Goal: Task Accomplishment & Management: Manage account settings

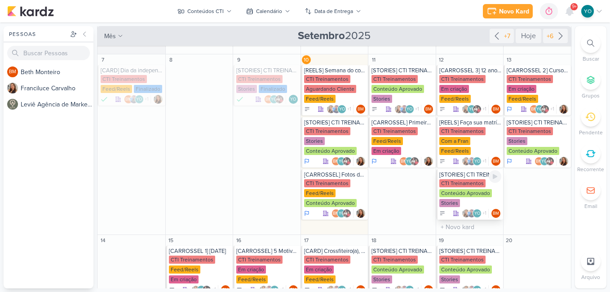
scroll to position [45, 0]
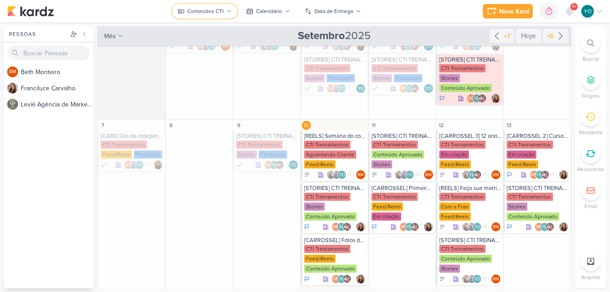
click at [216, 11] on div "Conteúdos CTI" at bounding box center [205, 11] width 36 height 8
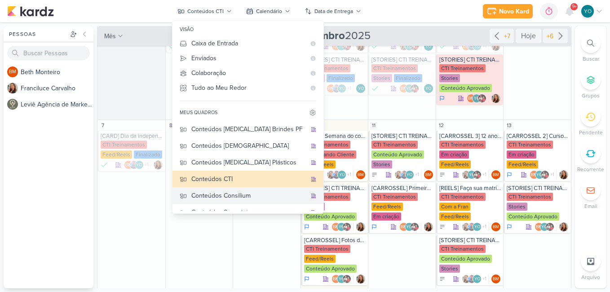
click at [251, 195] on div "Conteúdos Consilium" at bounding box center [248, 195] width 115 height 9
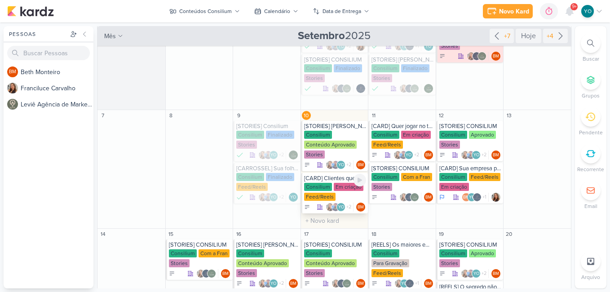
click at [338, 195] on div "Consilium Em criação Feed/Reels" at bounding box center [335, 192] width 62 height 19
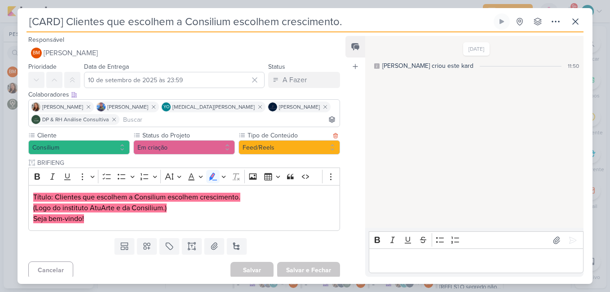
scroll to position [4, 0]
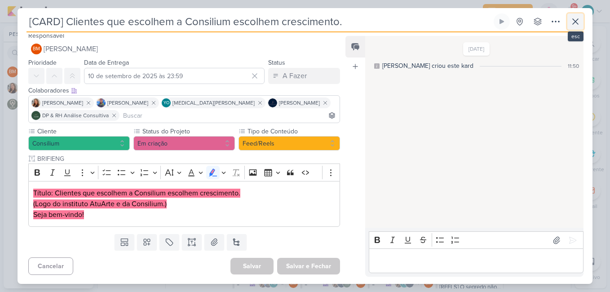
click at [577, 21] on icon at bounding box center [575, 21] width 11 height 11
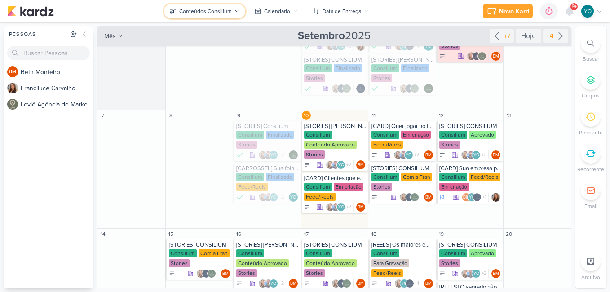
click at [215, 11] on div "Conteúdos Consilium" at bounding box center [205, 11] width 53 height 8
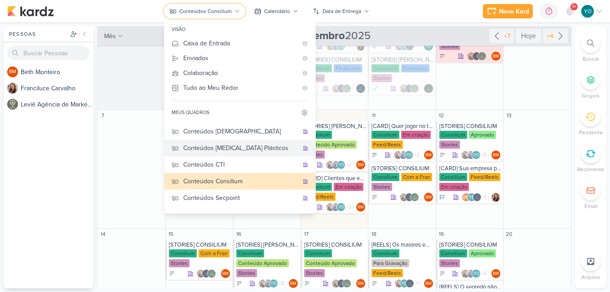
scroll to position [27, 0]
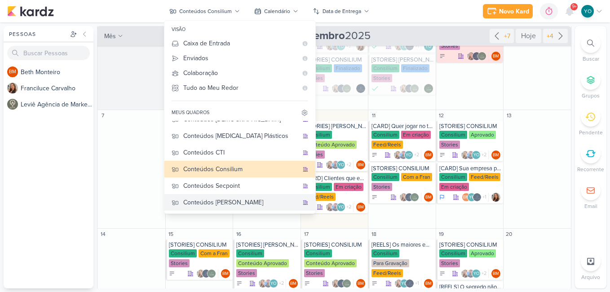
click at [239, 199] on div "Conteúdos [PERSON_NAME]" at bounding box center [240, 202] width 115 height 9
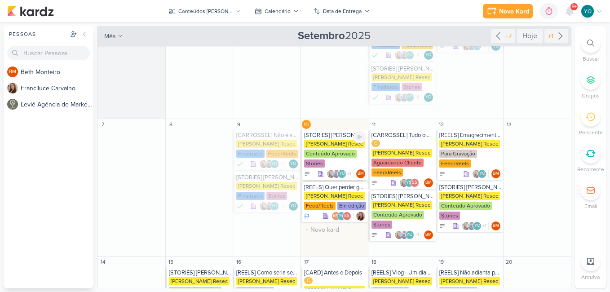
click at [335, 146] on div "[PERSON_NAME] Resec" at bounding box center [334, 144] width 61 height 8
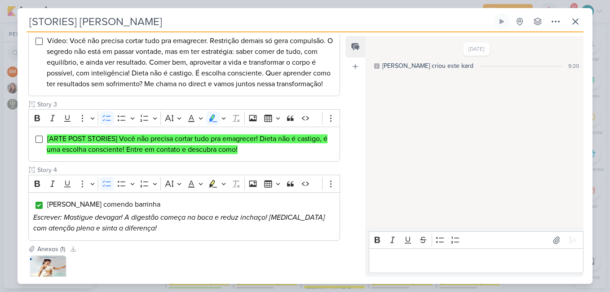
scroll to position [180, 0]
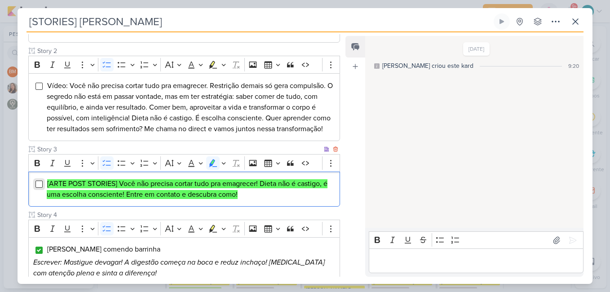
click at [38, 181] on input "Editor editing area: main" at bounding box center [38, 184] width 7 height 7
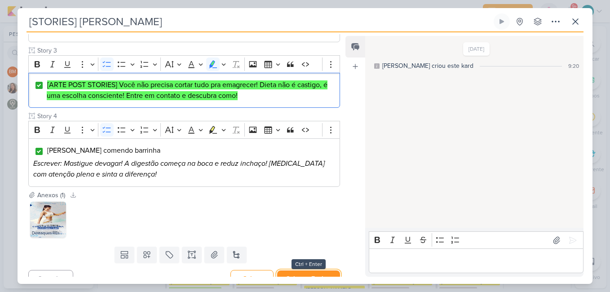
click at [308, 270] on button "Salvar e Fechar" at bounding box center [308, 278] width 63 height 17
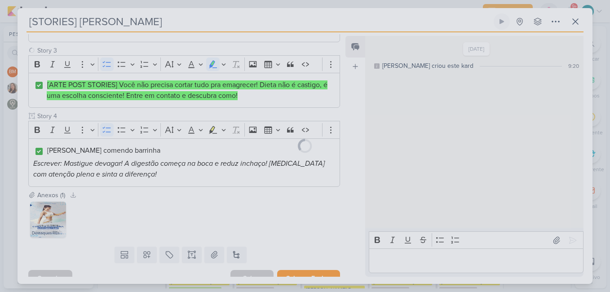
scroll to position [278, 0]
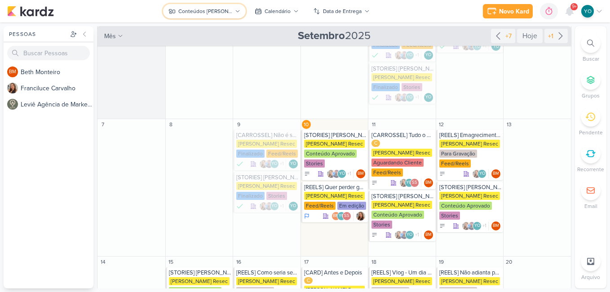
click at [220, 14] on div "Conteúdos [PERSON_NAME]" at bounding box center [205, 11] width 54 height 8
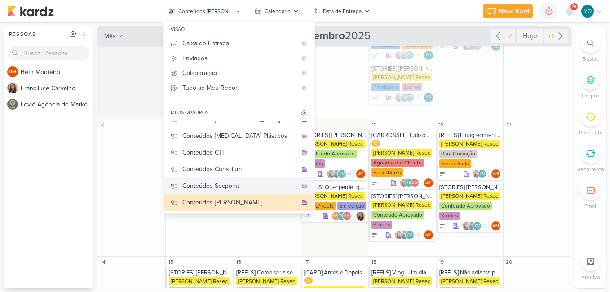
click at [230, 189] on div "Conteúdos Secpoint" at bounding box center [239, 185] width 115 height 9
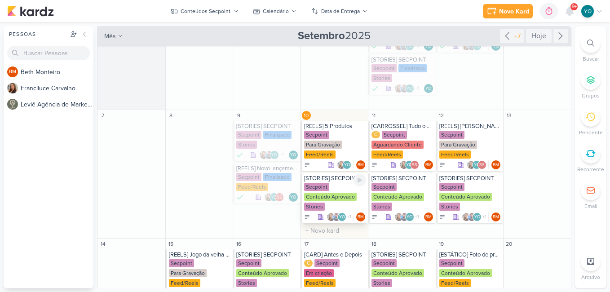
click at [336, 195] on div "Conteúdo Aprovado" at bounding box center [330, 197] width 53 height 8
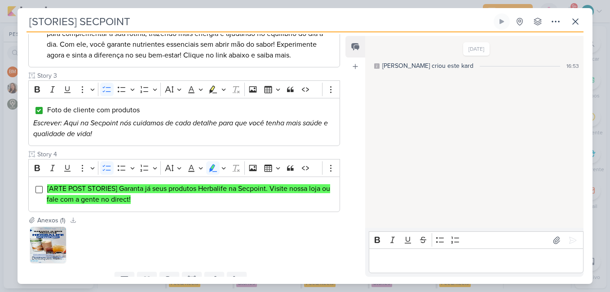
scroll to position [244, 0]
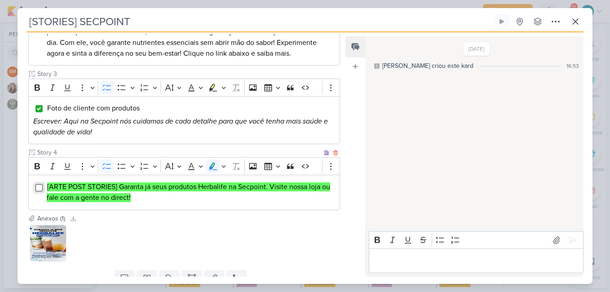
click at [41, 188] on input "Editor editing area: main" at bounding box center [38, 187] width 7 height 7
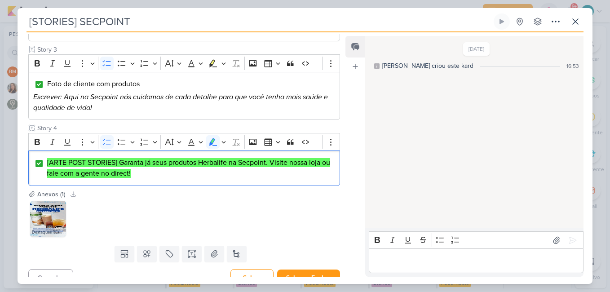
scroll to position [279, 0]
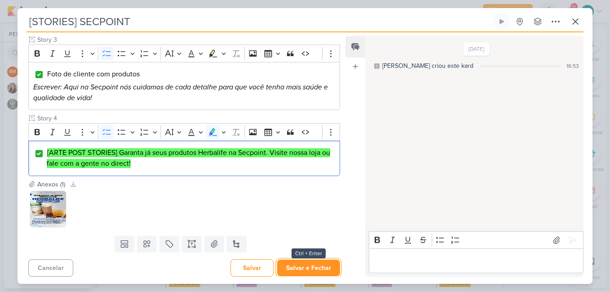
click at [323, 266] on button "Salvar e Fechar" at bounding box center [308, 268] width 63 height 17
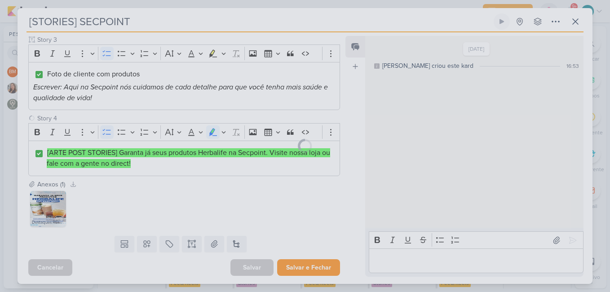
scroll to position [278, 0]
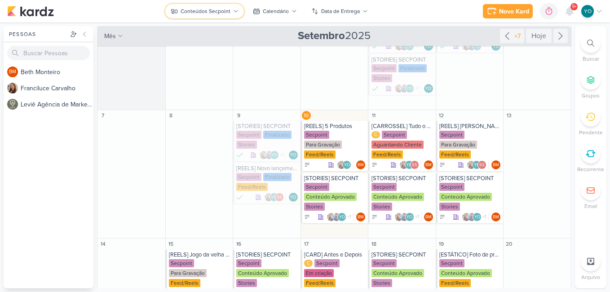
click at [213, 15] on div "Conteúdos Secpoint" at bounding box center [206, 11] width 50 height 8
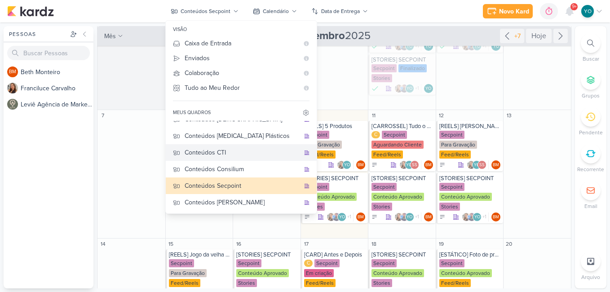
click at [250, 156] on div "Conteúdos CTI" at bounding box center [242, 152] width 115 height 9
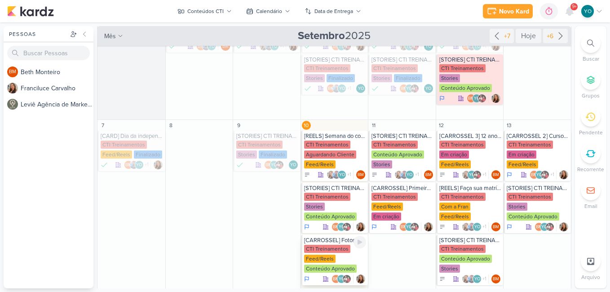
click at [333, 257] on div "CTI Treinamentos Feed/Reels Conteúdo Aprovado" at bounding box center [335, 259] width 62 height 29
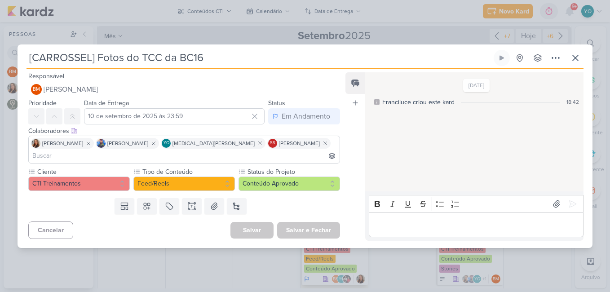
scroll to position [0, 0]
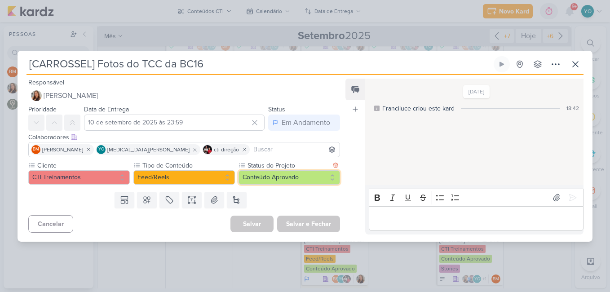
click at [310, 177] on button "Conteúdo Aprovado" at bounding box center [290, 177] width 102 height 14
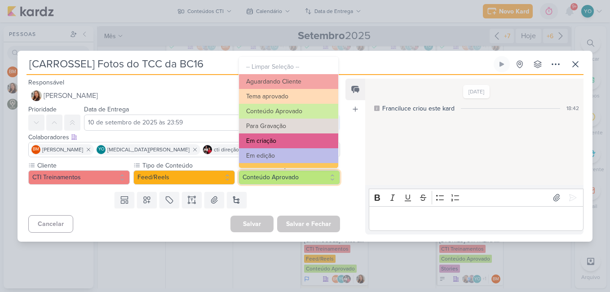
scroll to position [102, 0]
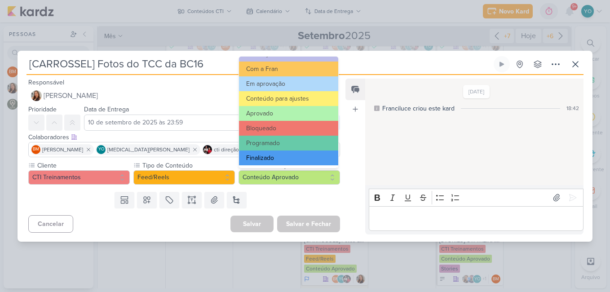
click at [291, 162] on button "Finalizado" at bounding box center [288, 158] width 99 height 15
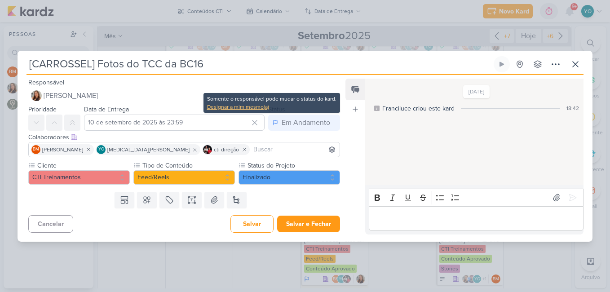
click at [240, 106] on div "Designar a mim mesmo(a)" at bounding box center [271, 107] width 129 height 8
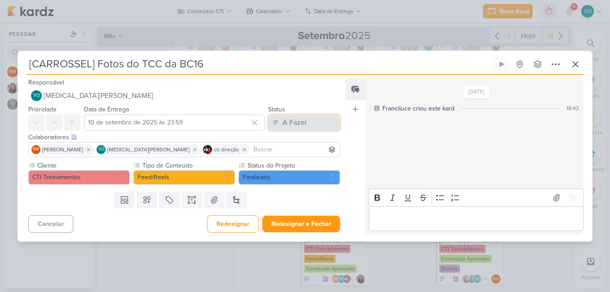
click at [319, 126] on button "A Fazer" at bounding box center [304, 123] width 72 height 16
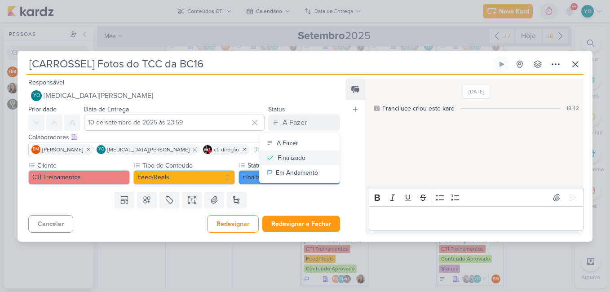
click at [302, 160] on button "Finalizado" at bounding box center [300, 158] width 80 height 15
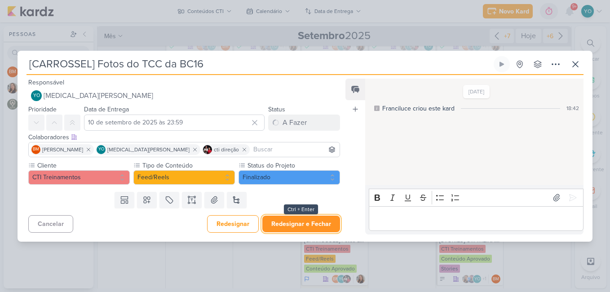
click at [306, 222] on button "Redesignar e Fechar" at bounding box center [301, 224] width 78 height 17
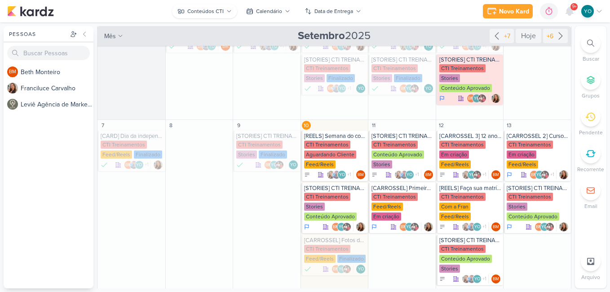
click at [218, 3] on div "Novo Kard Ctrl + k 0h0m Sessão desligada... Hoje 0h0m Semana 0h0m Mês 0h0m" at bounding box center [305, 11] width 596 height 22
click at [216, 8] on div "Conteúdos CTI" at bounding box center [205, 11] width 36 height 8
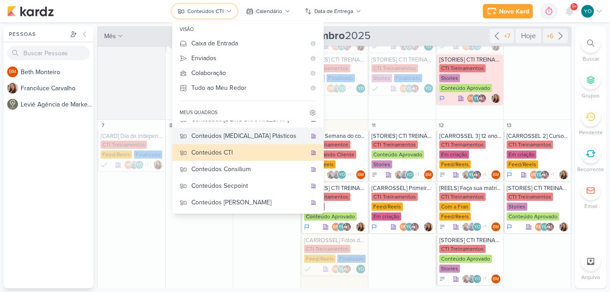
scroll to position [0, 0]
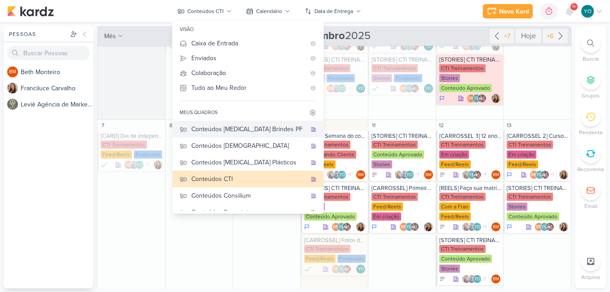
click at [256, 129] on div "Conteúdos [MEDICAL_DATA] Brindes PF" at bounding box center [248, 128] width 115 height 9
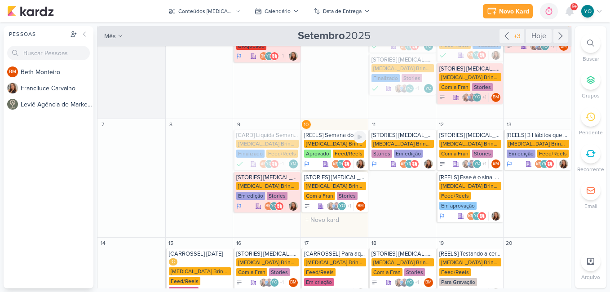
click at [338, 140] on div "[MEDICAL_DATA] Brindes PF" at bounding box center [335, 144] width 62 height 8
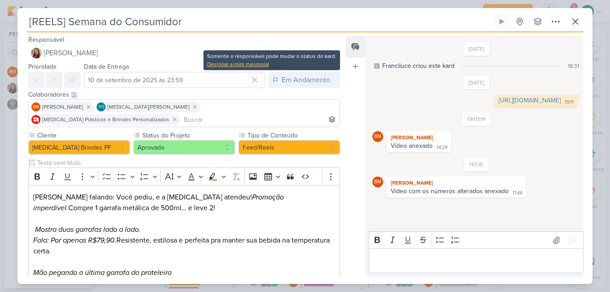
click at [262, 65] on div "Designar a mim mesmo(a)" at bounding box center [271, 64] width 129 height 8
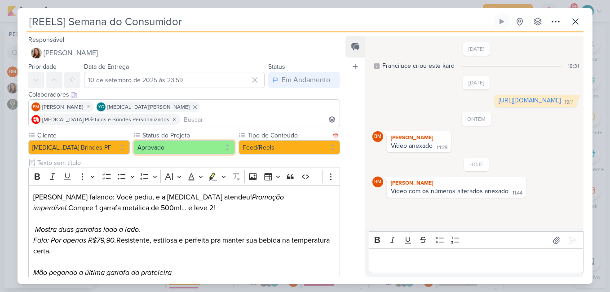
click at [194, 140] on button "Aprovado" at bounding box center [184, 147] width 102 height 14
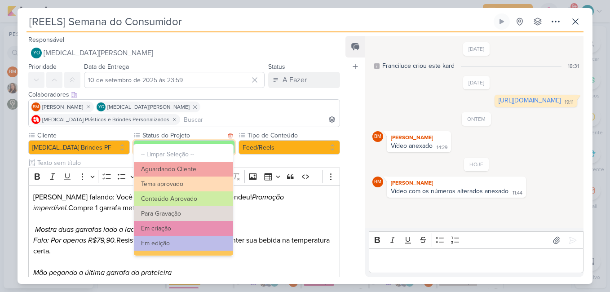
scroll to position [102, 0]
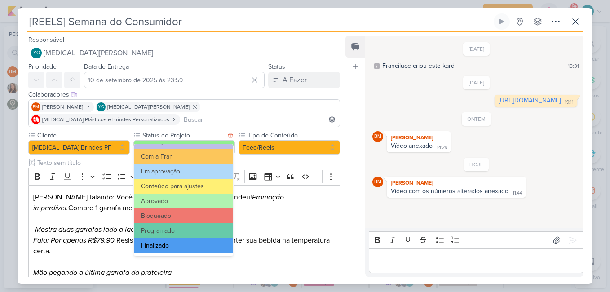
click at [195, 241] on button "Finalizado" at bounding box center [183, 245] width 99 height 15
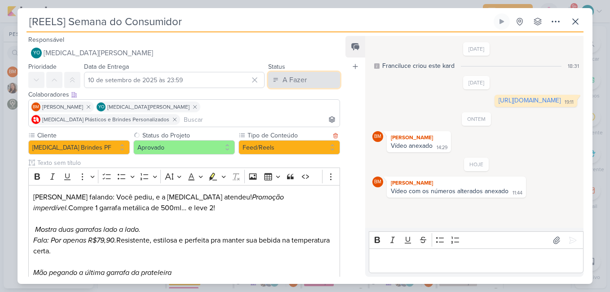
click at [287, 80] on div "A Fazer" at bounding box center [295, 80] width 24 height 11
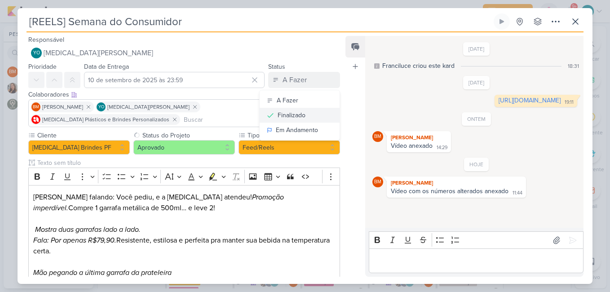
click at [278, 115] on div "Finalizado" at bounding box center [292, 115] width 28 height 9
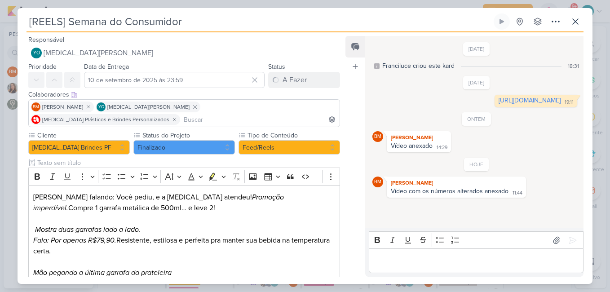
scroll to position [122, 0]
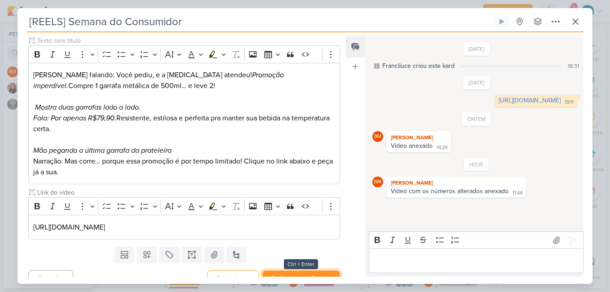
click at [316, 270] on button "Redesignar e Fechar" at bounding box center [301, 278] width 78 height 17
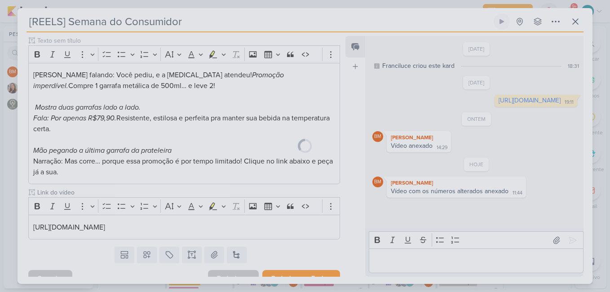
scroll to position [121, 0]
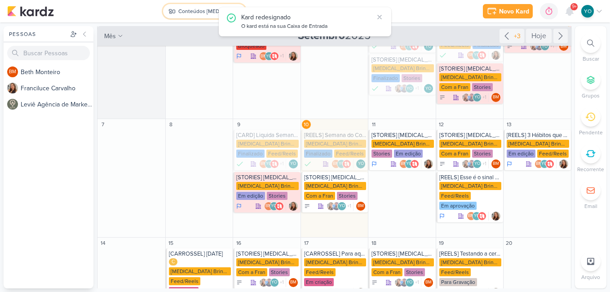
click at [203, 9] on div "Conteúdos [MEDICAL_DATA] Brindes PF" at bounding box center [205, 11] width 54 height 8
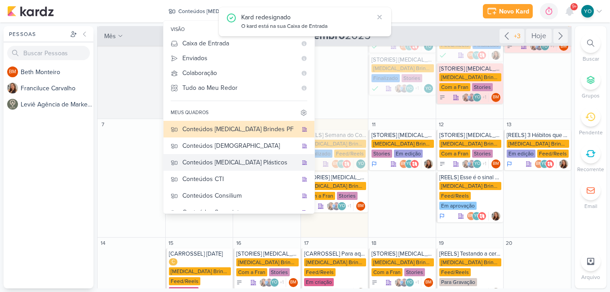
click at [257, 164] on div "Conteúdos [MEDICAL_DATA] Plásticos" at bounding box center [239, 162] width 115 height 9
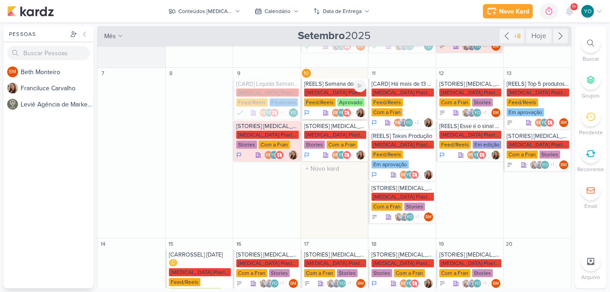
click at [325, 84] on div "[REELS] Semana do Consumidor" at bounding box center [335, 83] width 62 height 7
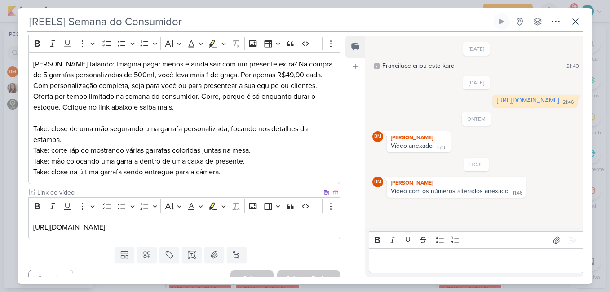
scroll to position [0, 0]
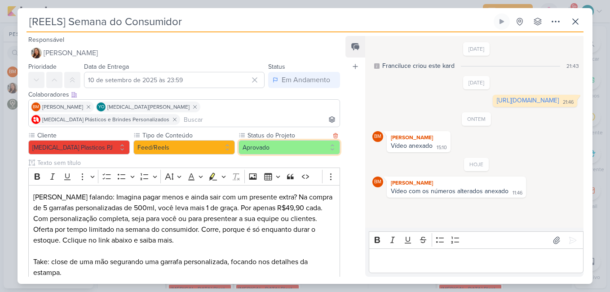
click at [293, 140] on button "Aprovado" at bounding box center [290, 147] width 102 height 14
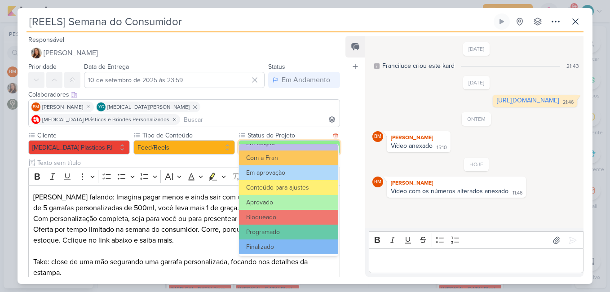
scroll to position [102, 0]
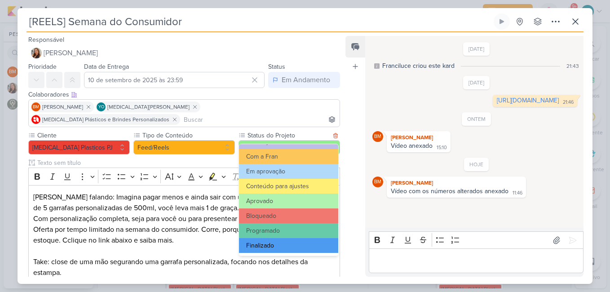
click at [303, 245] on button "Finalizado" at bounding box center [288, 245] width 99 height 15
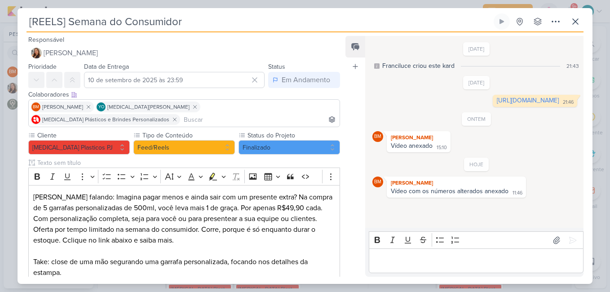
click at [263, 65] on div "Designar a mim mesmo(a)" at bounding box center [271, 64] width 123 height 8
click at [284, 82] on div "A Fazer" at bounding box center [295, 80] width 24 height 11
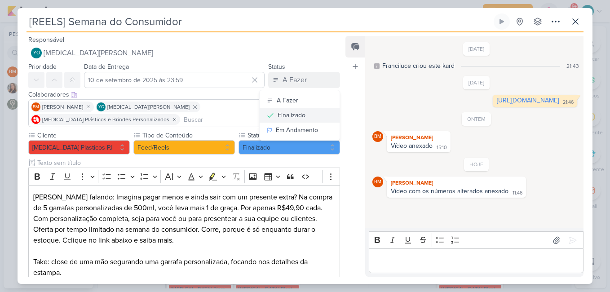
click at [285, 114] on div "Finalizado" at bounding box center [292, 115] width 28 height 9
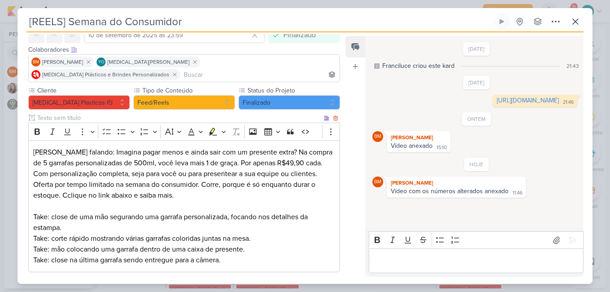
scroll to position [133, 0]
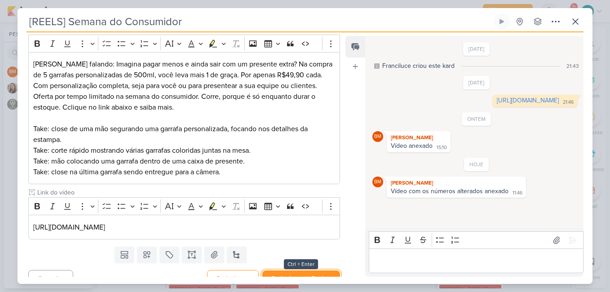
click at [325, 270] on button "Redesignar e Fechar" at bounding box center [301, 278] width 78 height 17
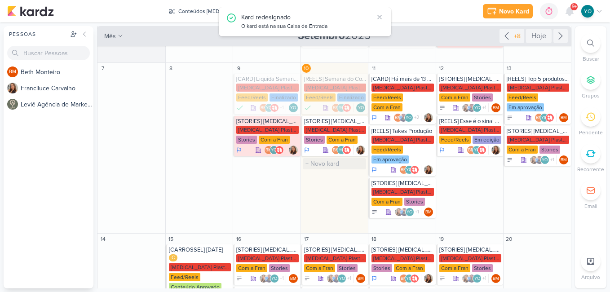
scroll to position [0, 0]
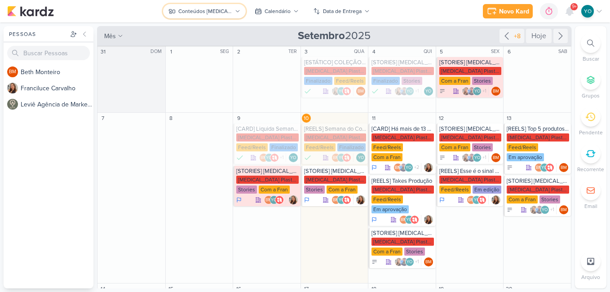
click at [203, 11] on div "Conteúdos [MEDICAL_DATA] Plásticos" at bounding box center [205, 11] width 54 height 8
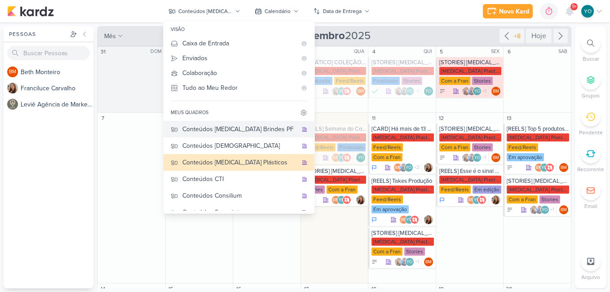
click at [235, 133] on div "Conteúdos [MEDICAL_DATA] Brindes PF" at bounding box center [239, 128] width 115 height 9
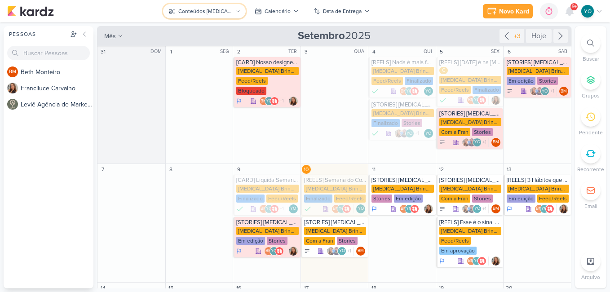
click at [191, 11] on div "Conteúdos [MEDICAL_DATA] Brindes PF" at bounding box center [205, 11] width 54 height 8
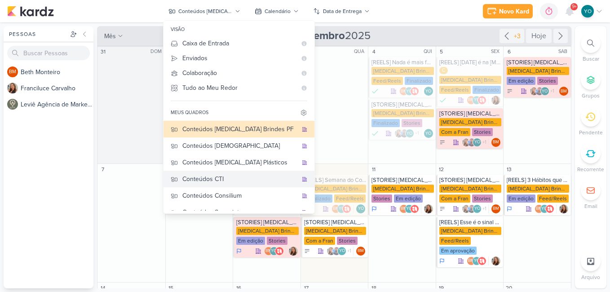
click at [249, 179] on div "Conteúdos CTI" at bounding box center [239, 178] width 115 height 9
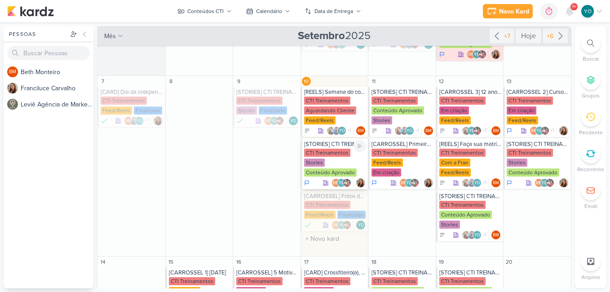
scroll to position [90, 0]
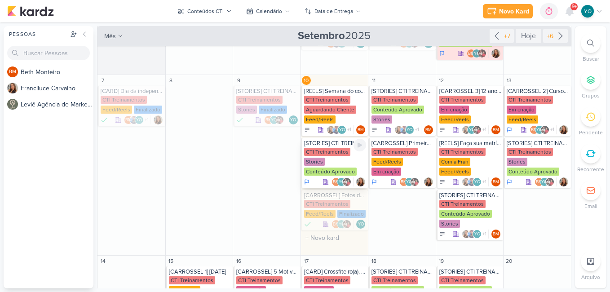
click at [330, 163] on div "CTI Treinamentos Stories Conteúdo Aprovado" at bounding box center [335, 162] width 62 height 29
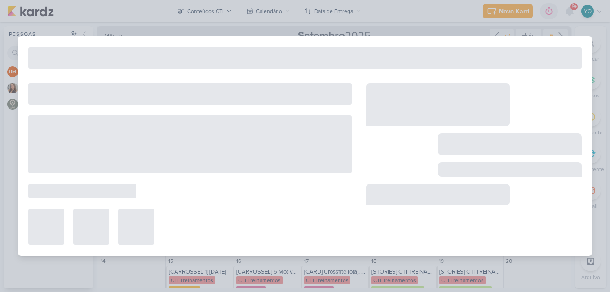
type input "[STORIES] CTI TREINAMENTOS"
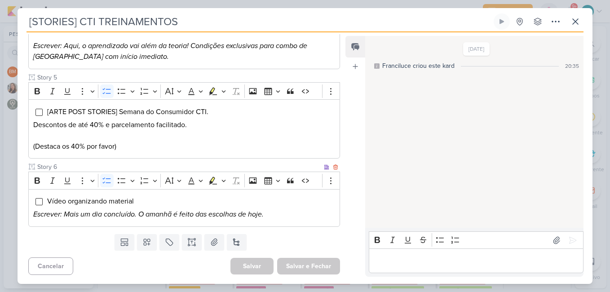
scroll to position [213, 0]
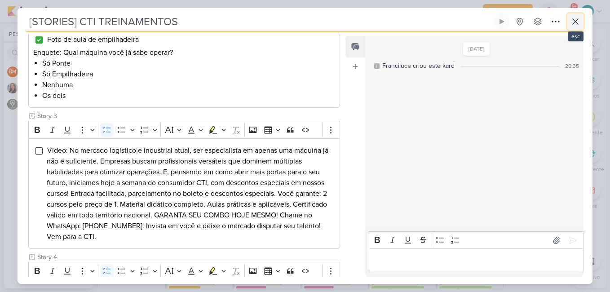
click at [576, 22] on icon at bounding box center [575, 21] width 5 height 5
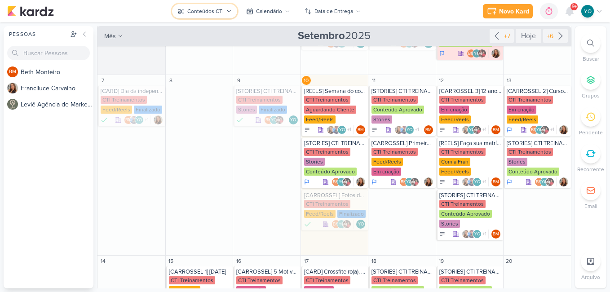
click at [208, 9] on div "Conteúdos CTI" at bounding box center [205, 11] width 36 height 8
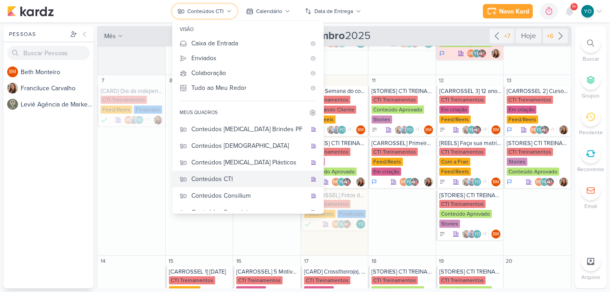
scroll to position [27, 0]
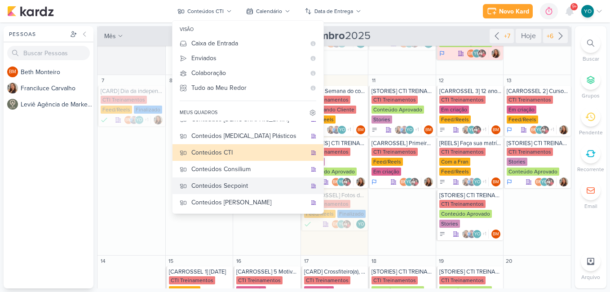
click at [254, 186] on div "Conteúdos Secpoint" at bounding box center [248, 185] width 115 height 9
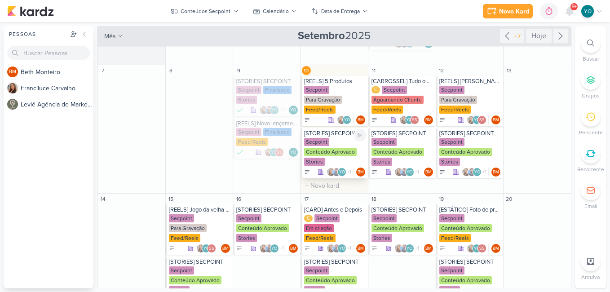
click at [332, 145] on div "Secpoint Conteúdo Aprovado Stories" at bounding box center [335, 152] width 62 height 29
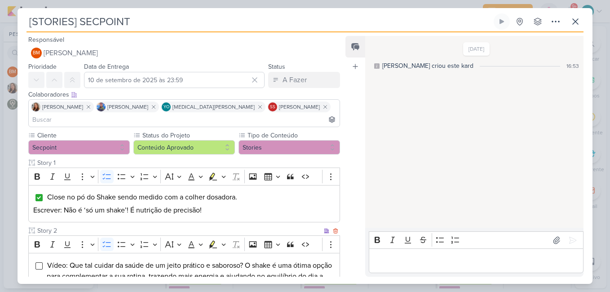
scroll to position [45, 0]
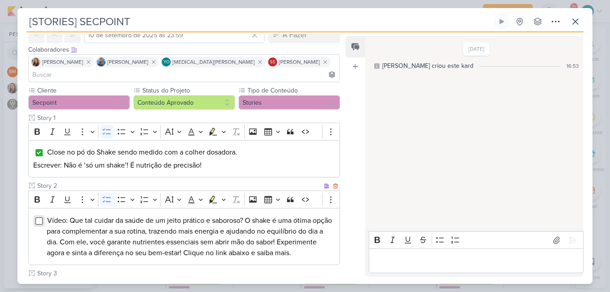
click at [37, 217] on input "Editor editing area: main" at bounding box center [38, 220] width 7 height 7
click at [194, 95] on button "Conteúdo Aprovado" at bounding box center [184, 102] width 102 height 14
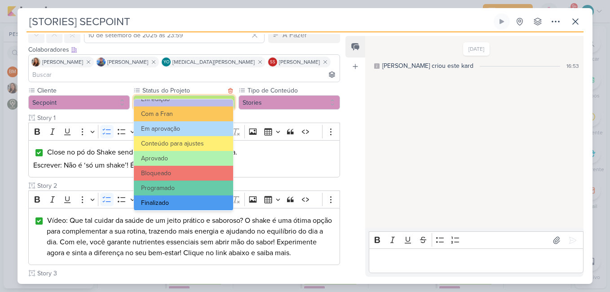
scroll to position [102, 0]
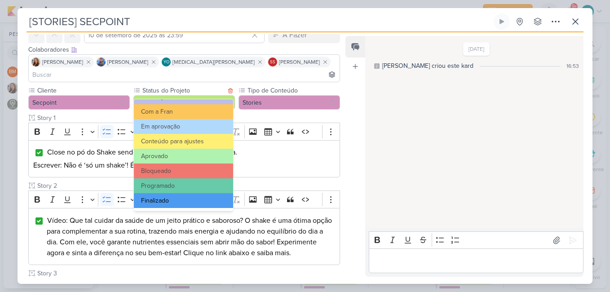
click at [192, 195] on button "Finalizado" at bounding box center [183, 200] width 99 height 15
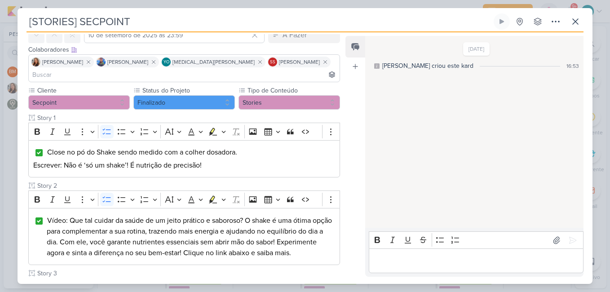
scroll to position [0, 0]
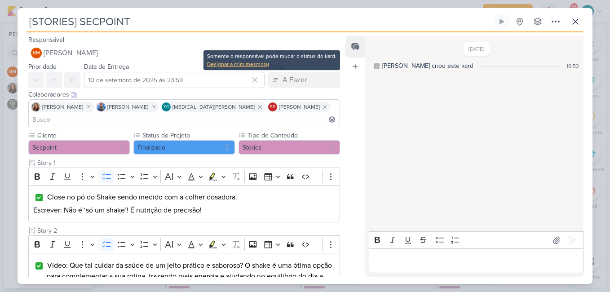
click at [239, 65] on div "Designar a mim mesmo(a)" at bounding box center [271, 64] width 129 height 8
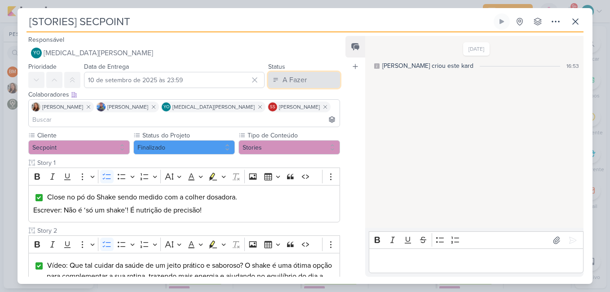
click at [283, 76] on div "A Fazer" at bounding box center [295, 80] width 24 height 11
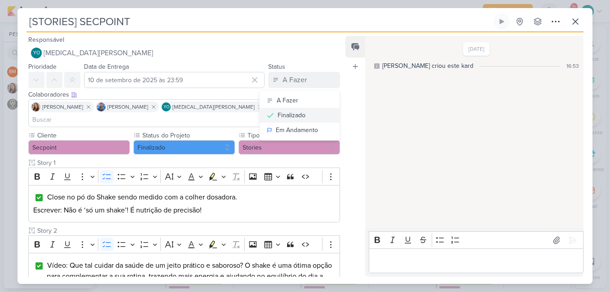
click at [289, 119] on div "Finalizado" at bounding box center [292, 115] width 28 height 9
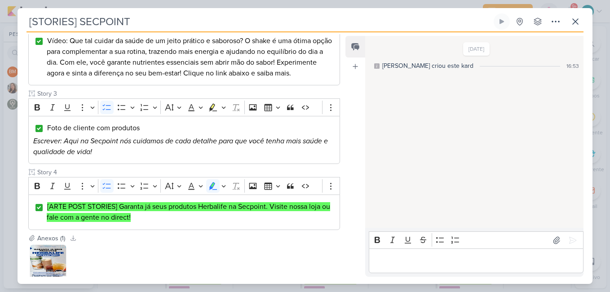
scroll to position [279, 0]
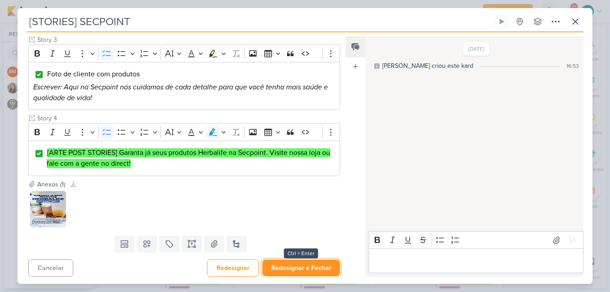
click at [315, 265] on button "Redesignar e Fechar" at bounding box center [301, 268] width 78 height 17
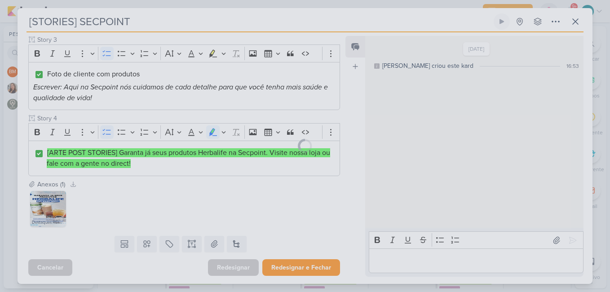
scroll to position [278, 0]
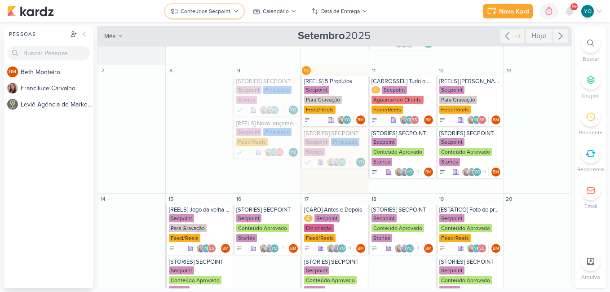
click at [191, 8] on div "Conteúdos Secpoint" at bounding box center [206, 11] width 50 height 8
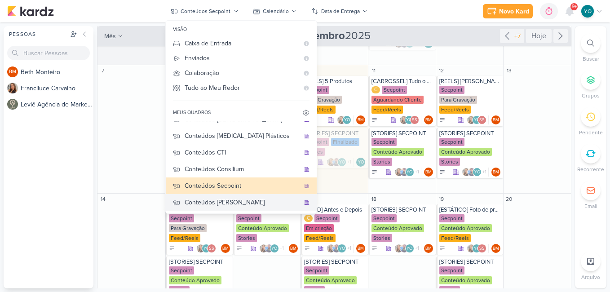
click at [229, 199] on div "Conteúdos [PERSON_NAME]" at bounding box center [242, 202] width 115 height 9
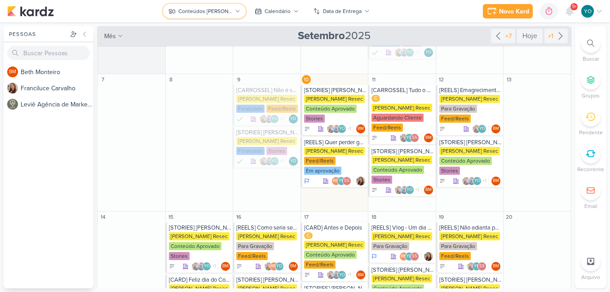
click at [235, 8] on button "Conteúdos [PERSON_NAME]" at bounding box center [204, 11] width 83 height 14
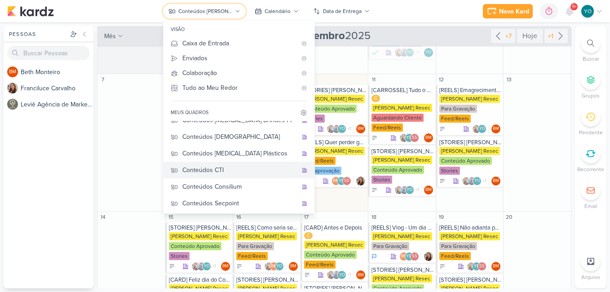
scroll to position [0, 0]
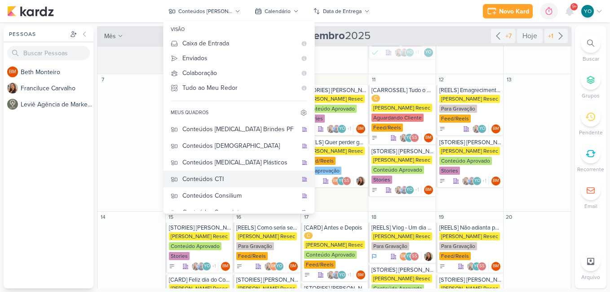
click at [238, 178] on div "Conteúdos CTI" at bounding box center [239, 178] width 115 height 9
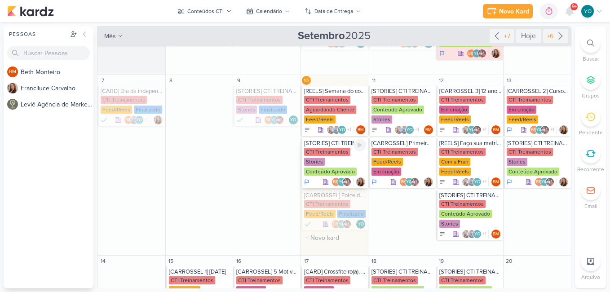
click at [325, 156] on div "CTI Treinamentos Stories Conteúdo Aprovado" at bounding box center [335, 162] width 62 height 29
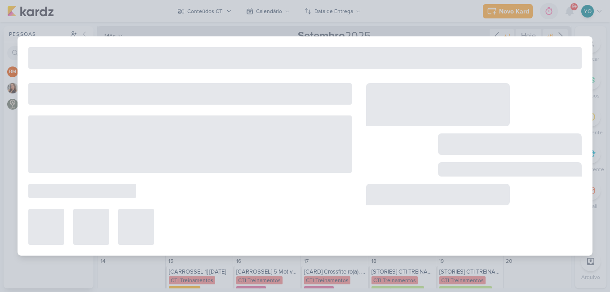
type input "[STORIES] CTI TREINAMENTOS"
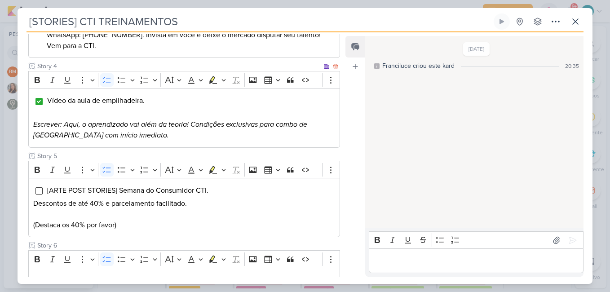
scroll to position [483, 0]
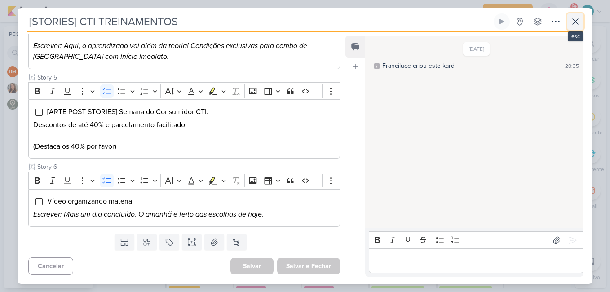
click at [576, 22] on icon at bounding box center [575, 21] width 5 height 5
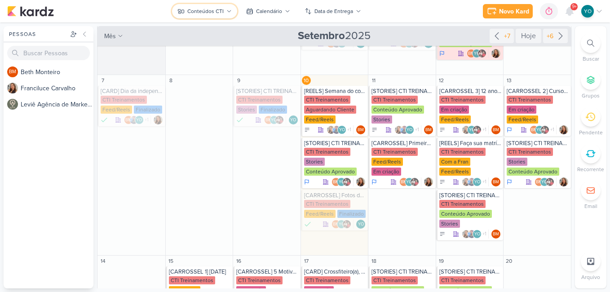
click at [216, 12] on div "Conteúdos CTI" at bounding box center [205, 11] width 36 height 8
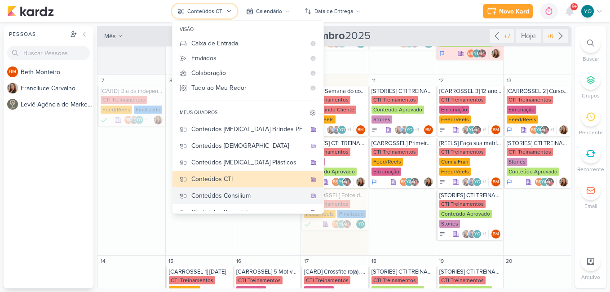
scroll to position [27, 0]
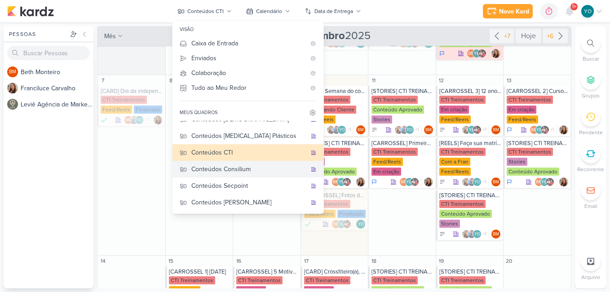
click at [247, 173] on div "Conteúdos Consilium" at bounding box center [248, 168] width 115 height 9
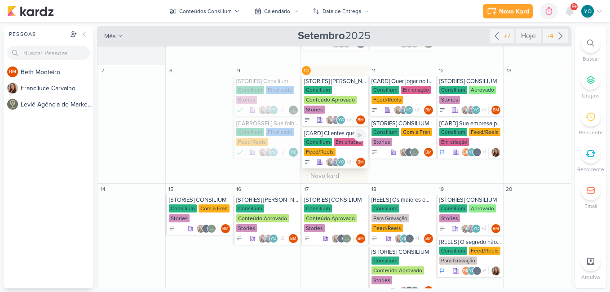
click at [337, 142] on div "Em criação" at bounding box center [349, 142] width 30 height 8
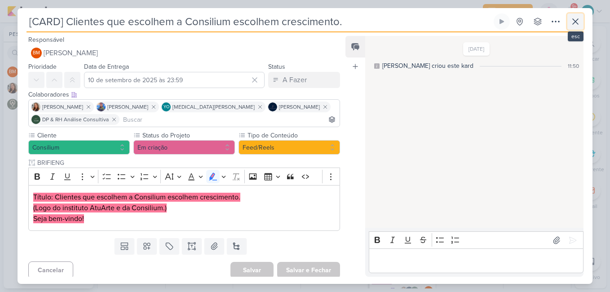
click at [574, 21] on icon at bounding box center [575, 21] width 11 height 11
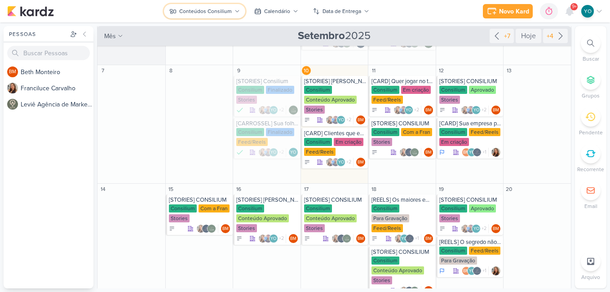
click at [221, 11] on div "Conteúdos Consilium" at bounding box center [205, 11] width 53 height 8
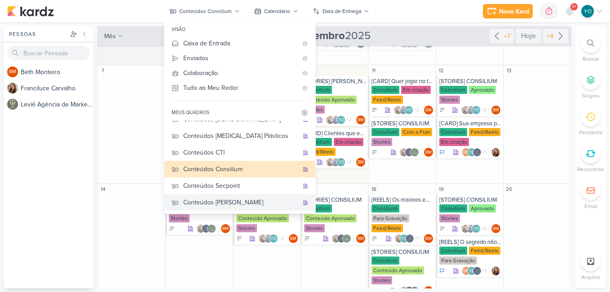
click at [251, 204] on div "Conteúdos [PERSON_NAME]" at bounding box center [240, 202] width 115 height 9
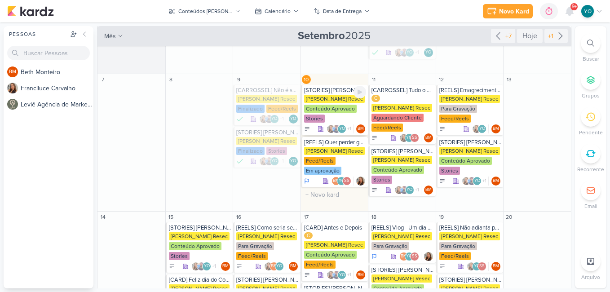
click at [341, 106] on div "Conteúdo Aprovado" at bounding box center [330, 109] width 53 height 8
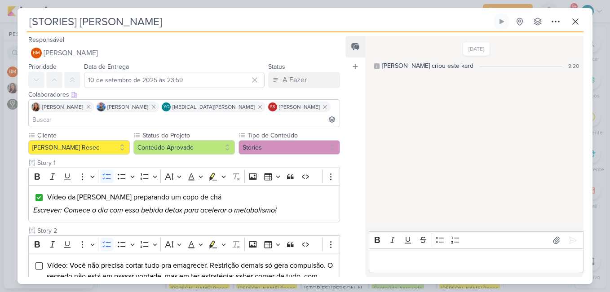
scroll to position [90, 0]
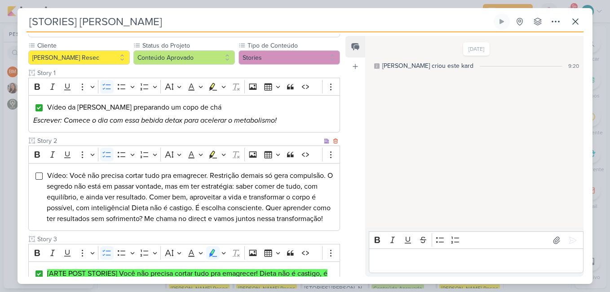
click at [40, 163] on div "Vídeo: Você não precisa cortar tudo pra emagrecer. Restrição demais só gera com…" at bounding box center [184, 197] width 312 height 68
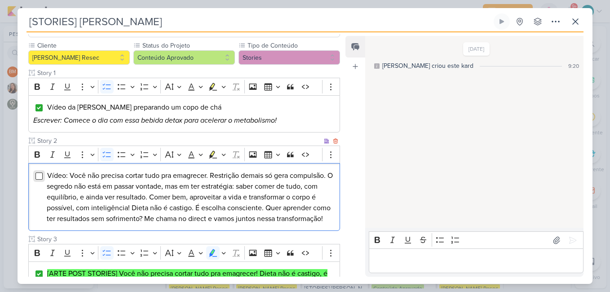
click at [40, 173] on input "Editor editing area: main" at bounding box center [38, 176] width 7 height 7
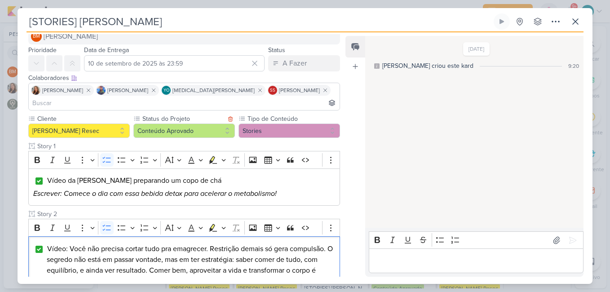
scroll to position [0, 0]
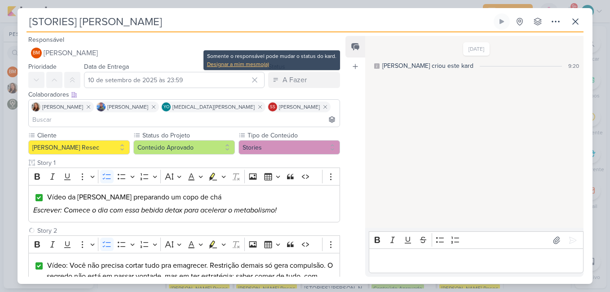
click at [245, 65] on div "Designar a mim mesmo(a)" at bounding box center [271, 64] width 129 height 8
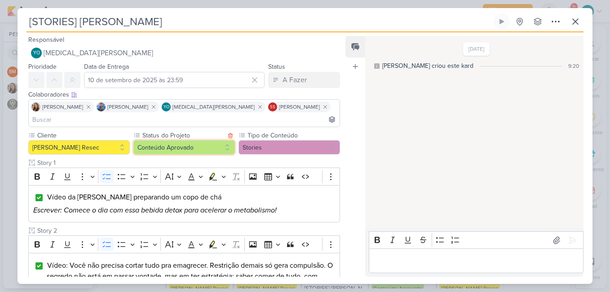
click at [212, 140] on button "Conteúdo Aprovado" at bounding box center [184, 147] width 102 height 14
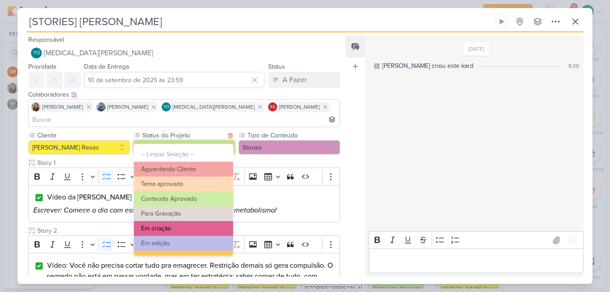
scroll to position [102, 0]
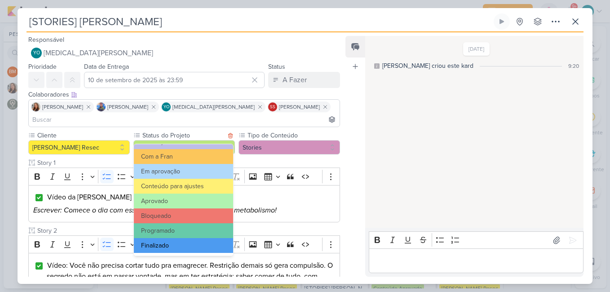
click at [187, 240] on button "Finalizado" at bounding box center [183, 245] width 99 height 15
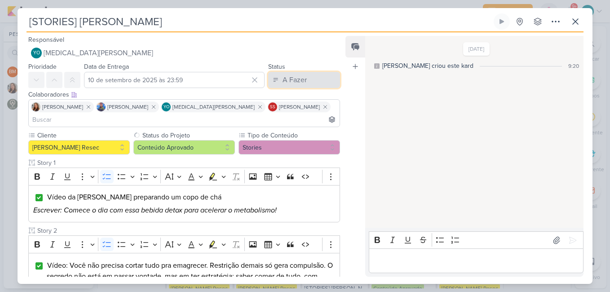
click at [296, 80] on div "A Fazer" at bounding box center [295, 80] width 24 height 11
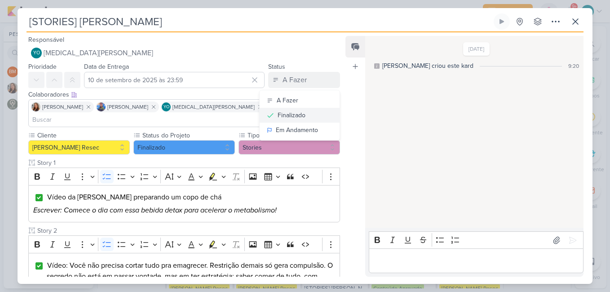
click at [287, 115] on div "Finalizado" at bounding box center [292, 115] width 28 height 9
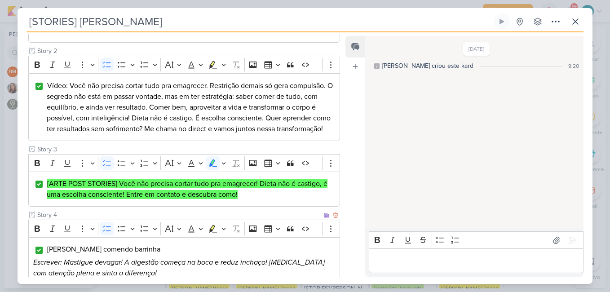
scroll to position [279, 0]
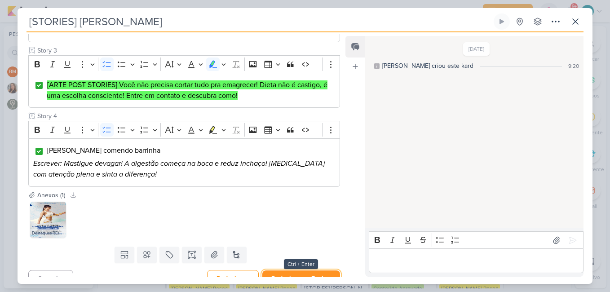
click at [312, 270] on button "Redesignar e Fechar" at bounding box center [301, 278] width 78 height 17
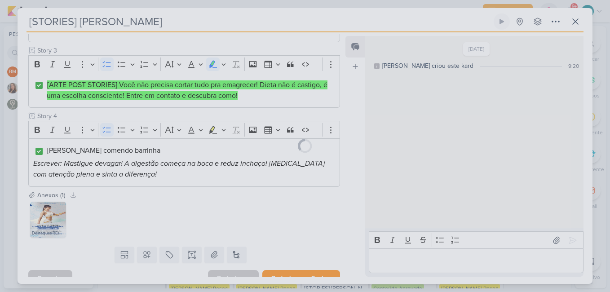
scroll to position [278, 0]
